Goal: Task Accomplishment & Management: Use online tool/utility

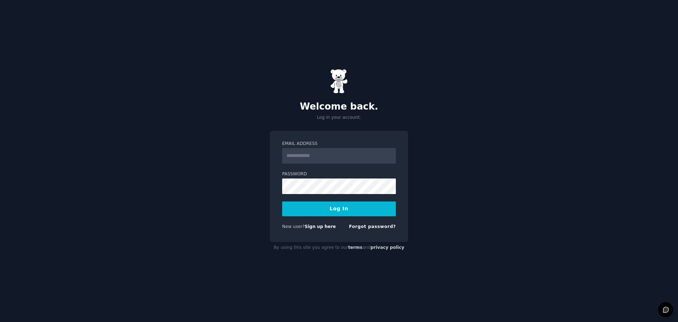
type input "**********"
drag, startPoint x: 244, startPoint y: 218, endPoint x: 298, endPoint y: 220, distance: 53.7
click at [244, 218] on div "**********" at bounding box center [339, 161] width 678 height 322
click at [306, 209] on button "Log In" at bounding box center [339, 208] width 114 height 15
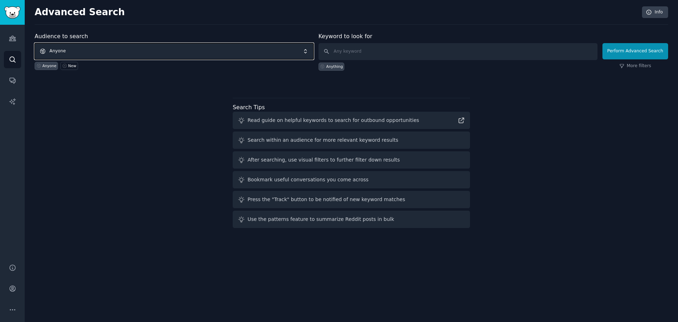
click at [76, 50] on span "Anyone" at bounding box center [174, 51] width 279 height 16
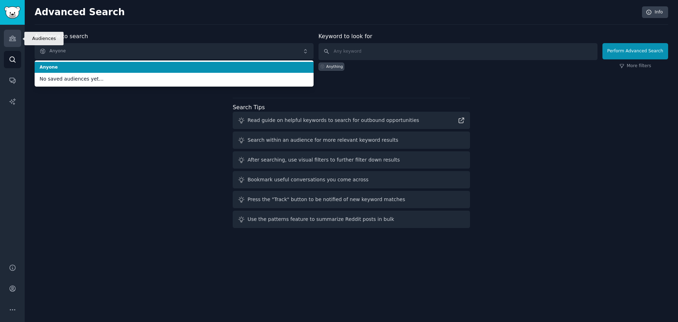
click at [9, 37] on icon "Sidebar" at bounding box center [12, 38] width 7 height 7
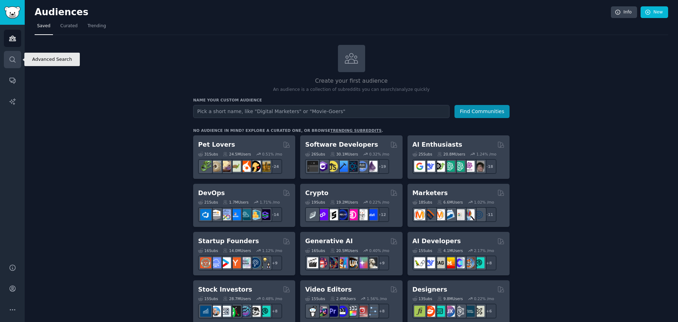
click at [11, 60] on icon "Sidebar" at bounding box center [12, 59] width 7 height 7
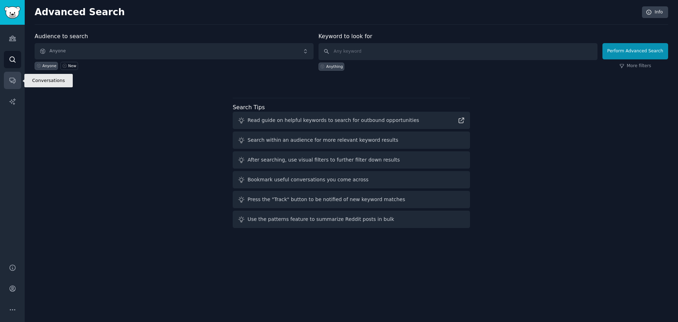
click at [11, 80] on icon "Sidebar" at bounding box center [12, 80] width 7 height 7
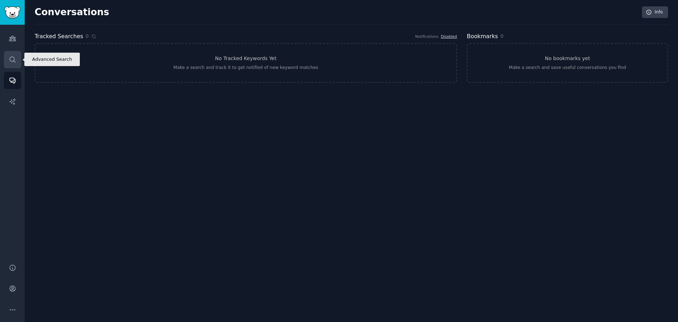
click at [13, 60] on icon "Sidebar" at bounding box center [12, 59] width 7 height 7
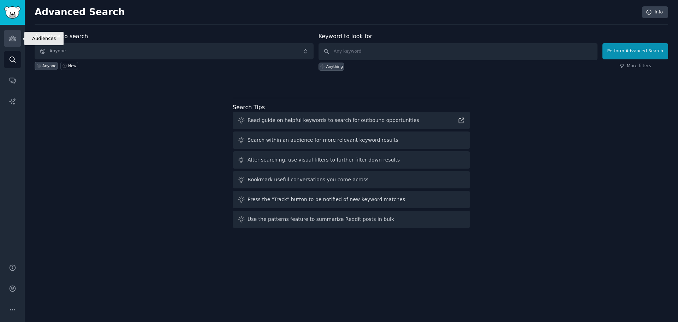
click at [14, 41] on icon "Sidebar" at bounding box center [12, 38] width 7 height 7
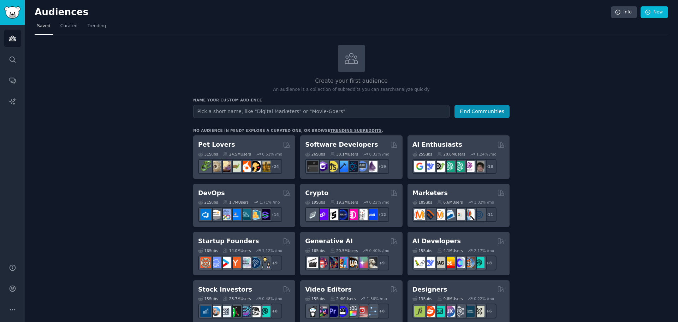
click at [322, 110] on input "text" at bounding box center [321, 111] width 256 height 13
type input "[GEOGRAPHIC_DATA]"
click at [468, 113] on button "Find Communities" at bounding box center [481, 111] width 55 height 13
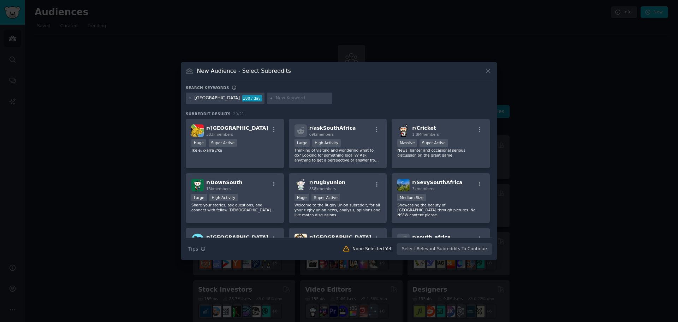
click at [276, 98] on input "text" at bounding box center [303, 98] width 54 height 6
type input "p"
type input "reccomendations"
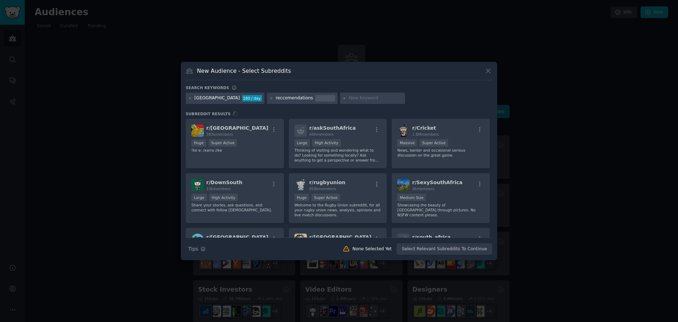
click at [439, 106] on div "Search keywords [GEOGRAPHIC_DATA] 180 / day reccomendations Subreddit Results r…" at bounding box center [339, 170] width 306 height 170
click at [435, 249] on div "Search Tips Tips None Selected Yet Select Relevant Subreddits To Continue" at bounding box center [339, 246] width 306 height 18
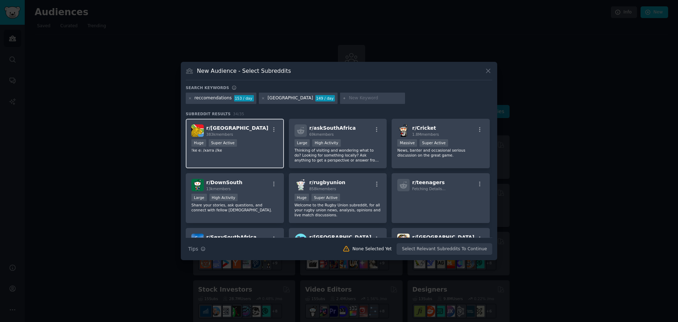
click at [247, 136] on div "r/ southafrica 383k members" at bounding box center [234, 130] width 87 height 12
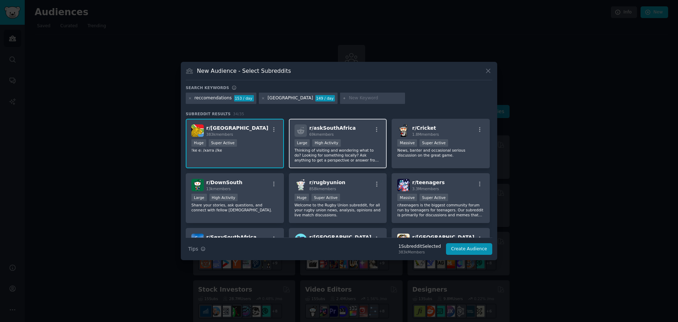
click at [342, 135] on div "69k members" at bounding box center [332, 134] width 47 height 5
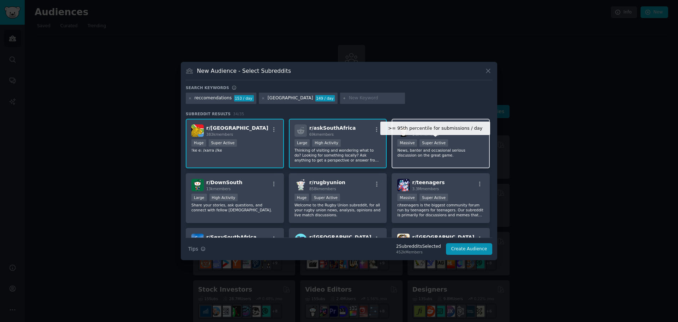
click at [443, 139] on div ">= 95th percentile for submissions / day Massive Super Active" at bounding box center [440, 143] width 87 height 9
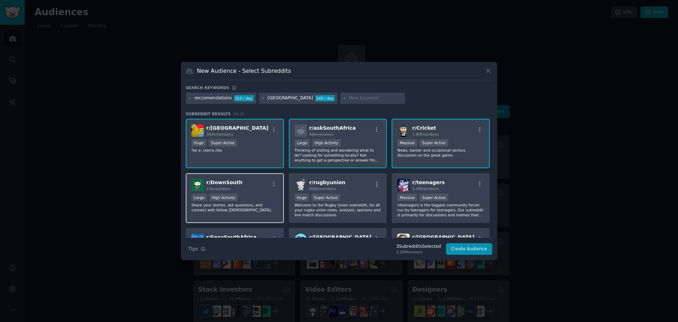
click at [270, 197] on div "Large High Activity" at bounding box center [234, 197] width 87 height 9
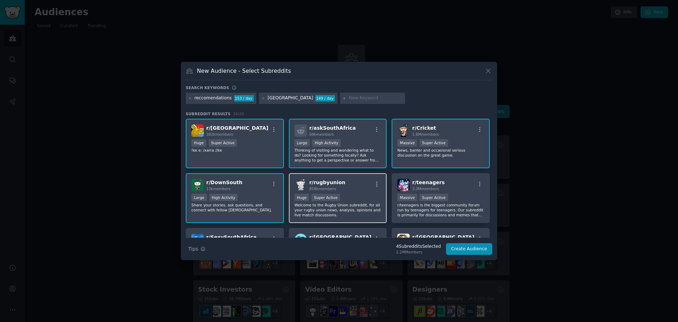
click at [365, 195] on div "Huge Super Active" at bounding box center [337, 197] width 87 height 9
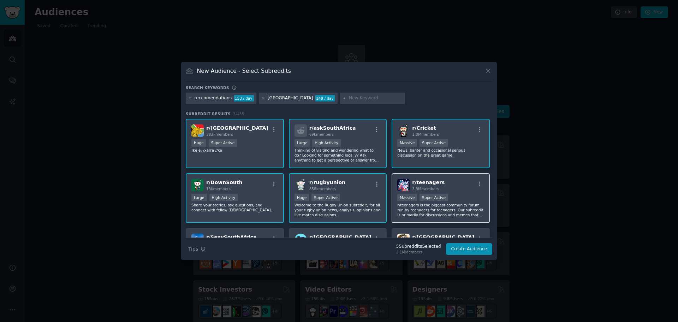
click at [464, 200] on div ">= 95th percentile for submissions / day Massive Super Active" at bounding box center [440, 197] width 87 height 9
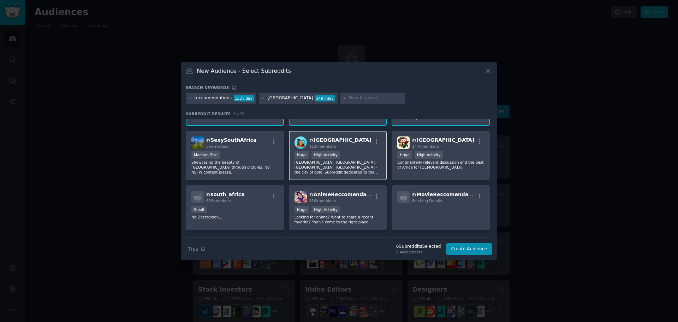
scroll to position [106, 0]
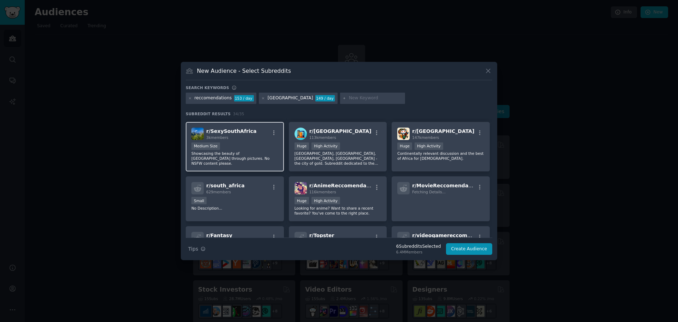
click at [255, 148] on div "Medium Size" at bounding box center [234, 146] width 87 height 9
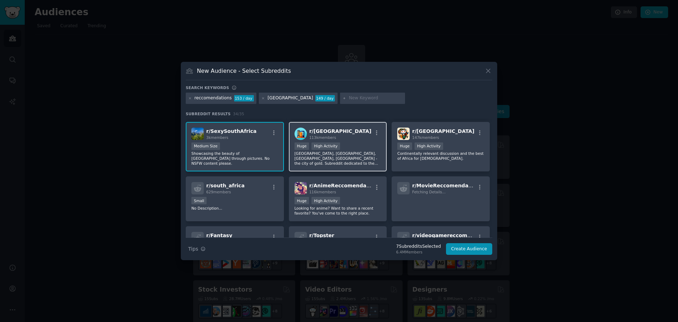
click at [355, 150] on div "Huge High Activity" at bounding box center [337, 146] width 87 height 9
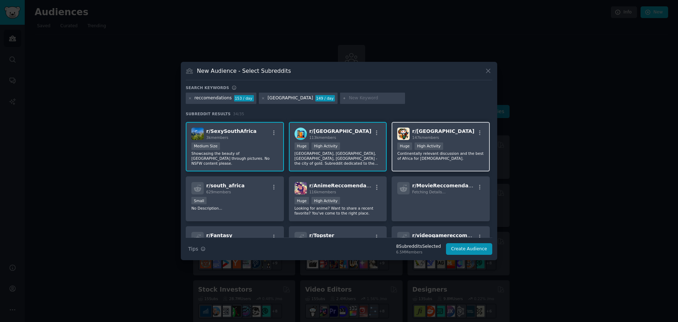
click at [440, 155] on p "Continentally relevant discussion and the best of Africa for [DEMOGRAPHIC_DATA]." at bounding box center [440, 156] width 87 height 10
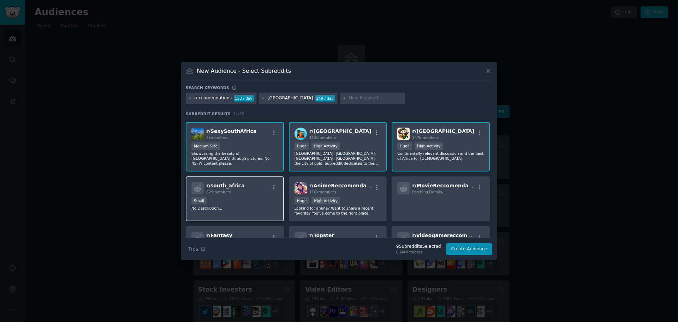
click at [245, 185] on div "r/ south_africa 629 members" at bounding box center [234, 188] width 87 height 12
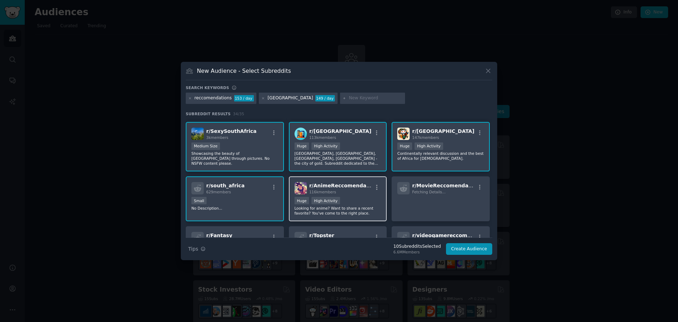
click at [343, 197] on div "Huge High Activity" at bounding box center [337, 201] width 87 height 9
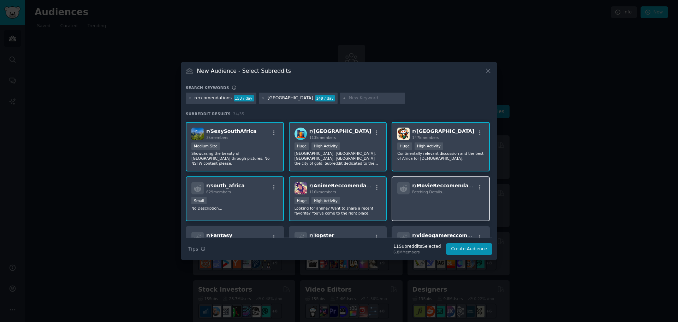
click at [444, 203] on p at bounding box center [440, 204] width 87 height 15
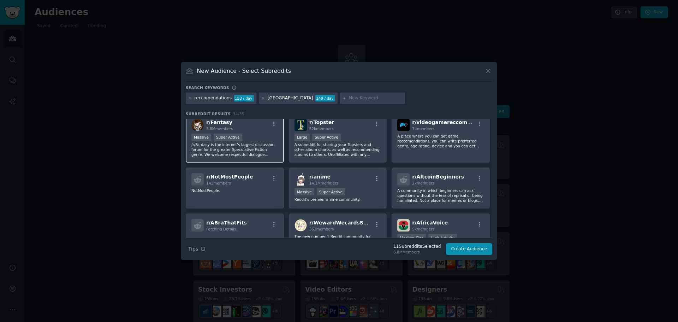
scroll to position [220, 0]
click at [255, 142] on p "/r/Fantasy is the internet’s largest discussion forum for the greater Speculati…" at bounding box center [234, 148] width 87 height 15
click at [324, 145] on p "A subreddit for sharing your Topsters and other album charts, as well as recomm…" at bounding box center [337, 148] width 87 height 15
click at [412, 149] on div "r/ videogamereccomend 74 members A place where you can get game reccomendations…" at bounding box center [440, 137] width 98 height 50
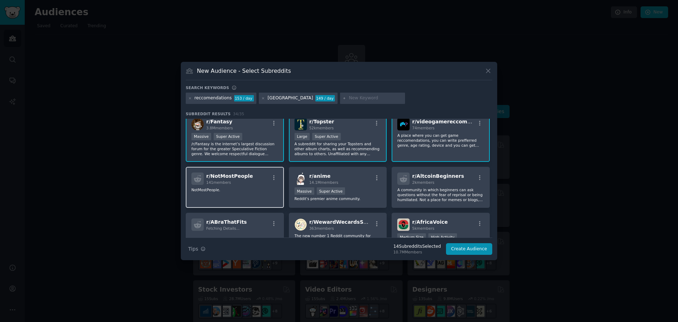
click at [251, 192] on p "NotMostPeople." at bounding box center [234, 189] width 87 height 5
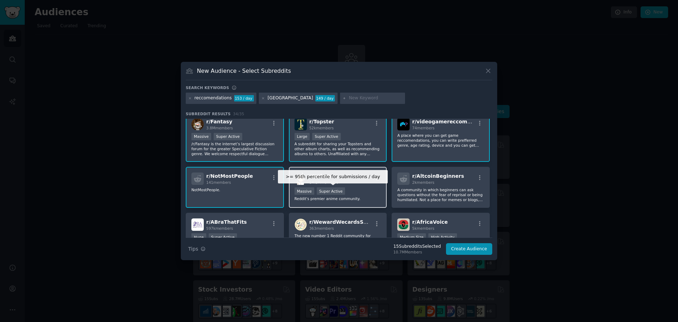
click at [357, 193] on div ">= 95th percentile for submissions / day Massive Super Active" at bounding box center [337, 191] width 87 height 9
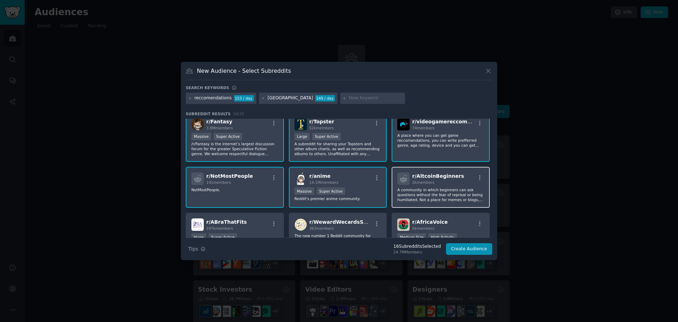
click at [455, 199] on p "A community in which beginners can ask questions without the fear of reprisal o…" at bounding box center [440, 194] width 87 height 15
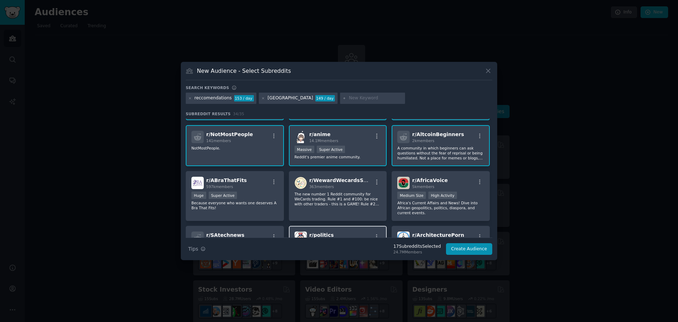
scroll to position [319, 0]
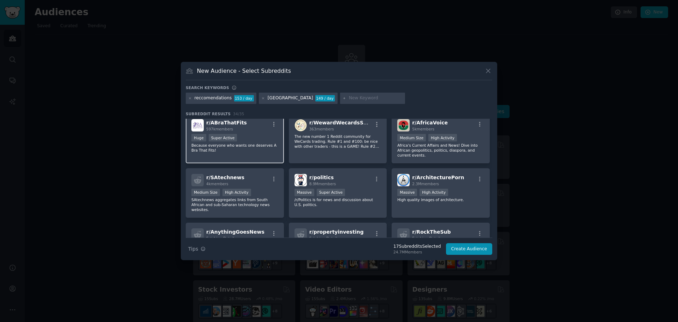
click at [258, 134] on div "Huge Super Active" at bounding box center [234, 138] width 87 height 9
click at [356, 141] on p "The new number 1 Reddit community for WeCards trading. Rule #1 and #100: be nic…" at bounding box center [337, 141] width 87 height 15
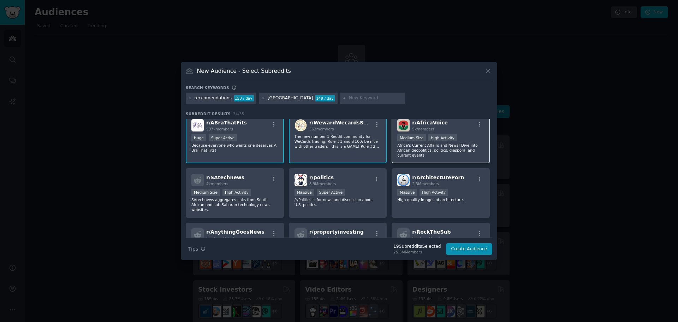
click at [436, 143] on p "Africa's Current Affairs and News! Dive into African geopolitics, politics, dia…" at bounding box center [440, 150] width 87 height 15
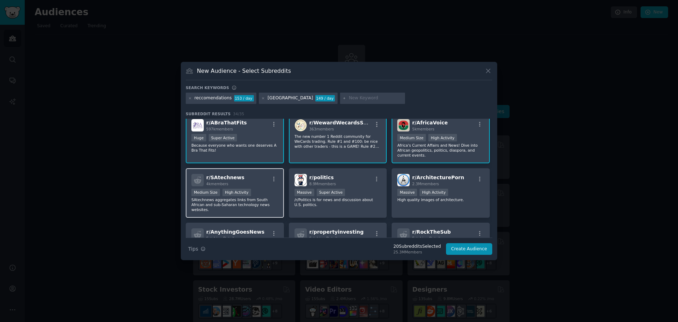
click at [258, 191] on div "Medium Size High Activity" at bounding box center [234, 192] width 87 height 9
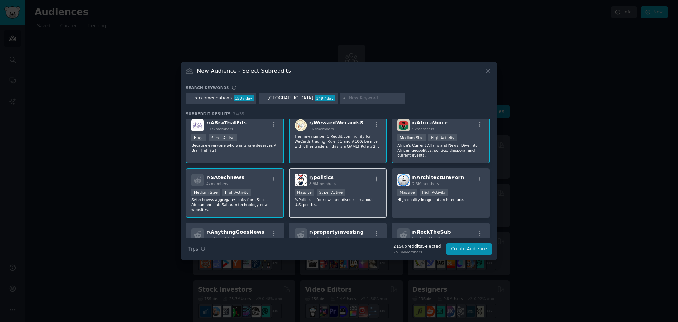
click at [343, 191] on div ">= 95th percentile for submissions / day Massive Super Active" at bounding box center [337, 192] width 87 height 9
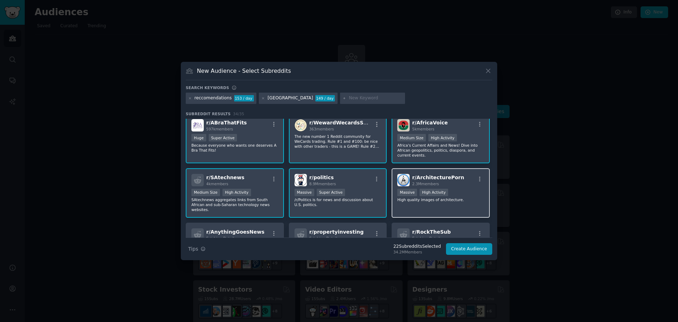
click at [451, 197] on p "High quality images of architecture." at bounding box center [440, 199] width 87 height 5
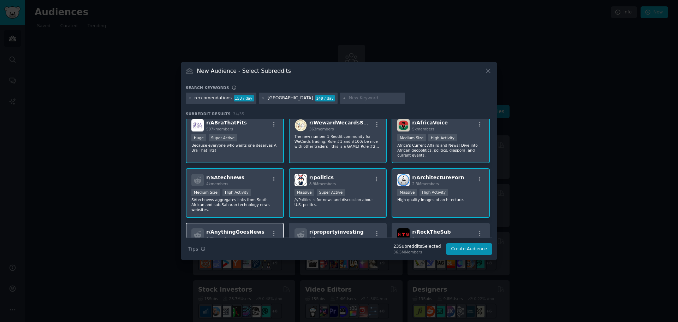
drag, startPoint x: 254, startPoint y: 218, endPoint x: 355, endPoint y: 222, distance: 100.3
click at [256, 222] on div "r/ AnythingGoesNews 170k members Huge Super Active Reddit's (Almost) Anything G…" at bounding box center [235, 244] width 98 height 45
click at [356, 228] on div "r/ propertyinvesting 10k members" at bounding box center [337, 234] width 87 height 12
click at [441, 229] on span "r/ RockTheSub" at bounding box center [431, 232] width 38 height 6
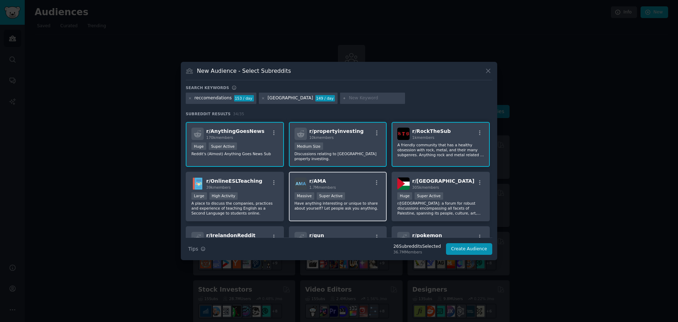
scroll to position [384, 0]
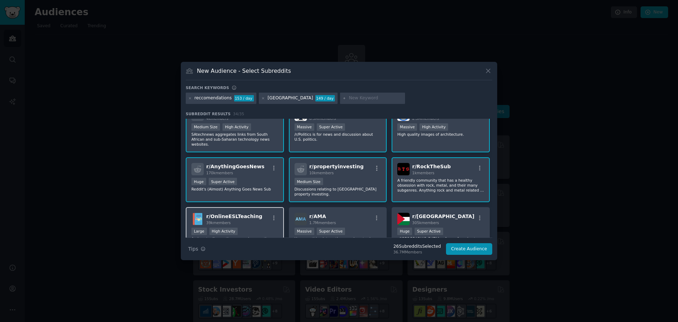
click at [256, 212] on div "r/ OnlineESLTeaching 39k members" at bounding box center [234, 218] width 87 height 12
click at [346, 211] on div "r/ AMA 1.7M members 1,000,000+ members Massive Super Active Have anything inter…" at bounding box center [338, 232] width 98 height 50
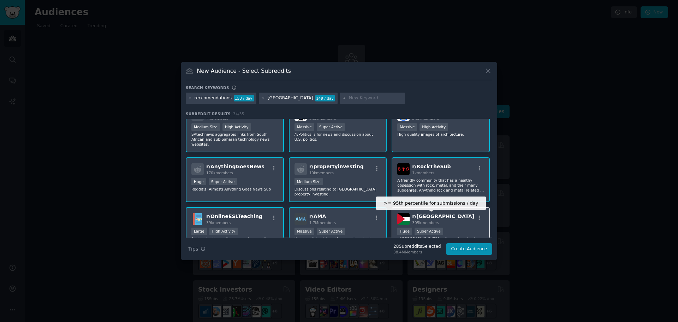
click at [439, 227] on div ">= 95th percentile for submissions / day Huge Super Active" at bounding box center [440, 231] width 87 height 9
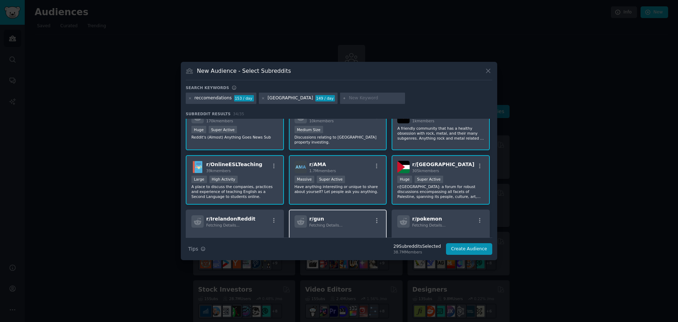
scroll to position [455, 0]
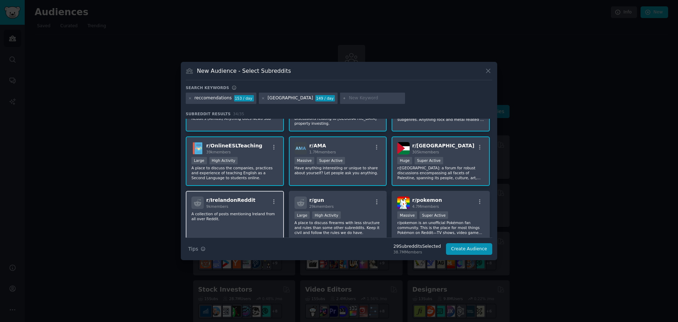
click at [266, 196] on div "r/ IrelandonReddit 9k members" at bounding box center [234, 202] width 87 height 12
click at [355, 195] on div "r/ gun 29k members Large High Activity A place to discuss firearms with less st…" at bounding box center [338, 216] width 98 height 50
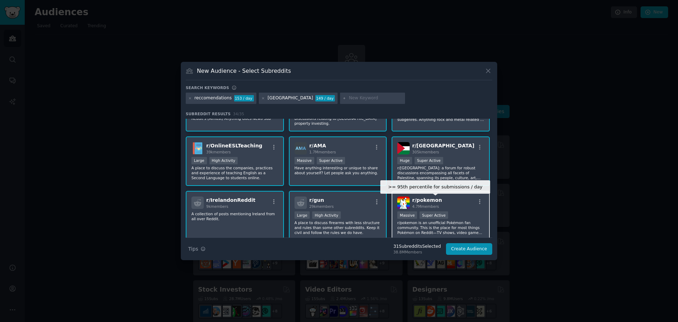
click at [436, 211] on div "Super Active" at bounding box center [433, 214] width 29 height 7
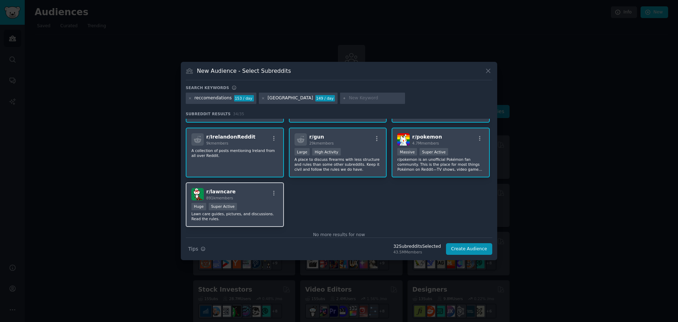
scroll to position [518, 0]
click at [260, 187] on div "r/ lawncare 891k members" at bounding box center [234, 193] width 87 height 12
click at [472, 248] on button "Create Audience" at bounding box center [469, 249] width 47 height 12
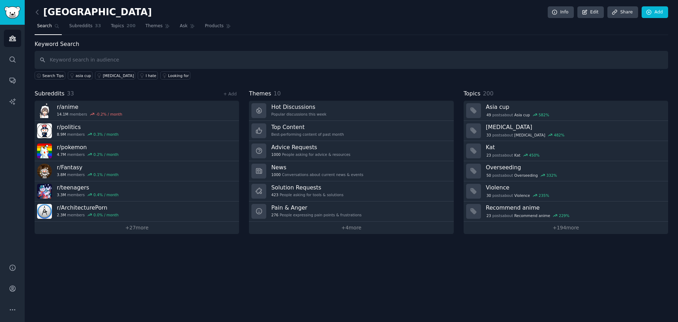
click at [128, 62] on input "text" at bounding box center [351, 60] width 633 height 18
type input "reccomendations"
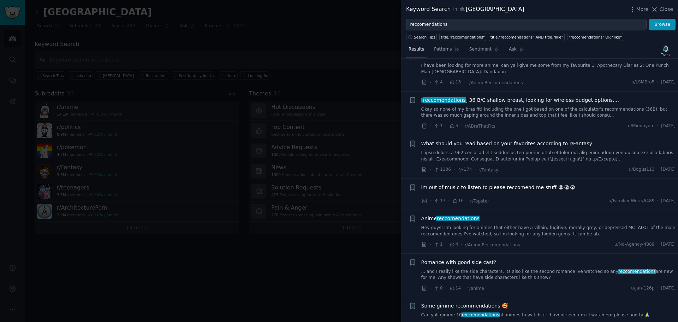
scroll to position [529, 0]
